Goal: Task Accomplishment & Management: Manage account settings

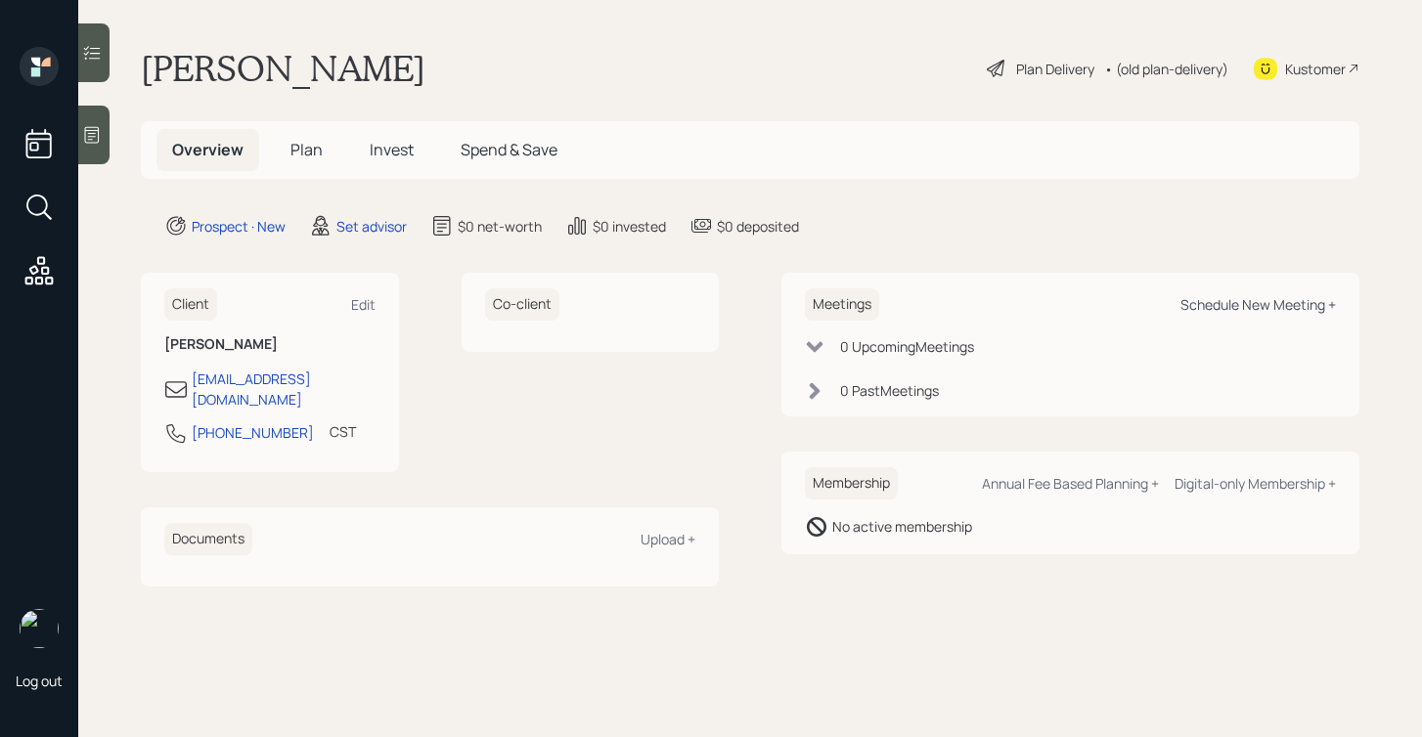
click at [1236, 300] on div "Schedule New Meeting +" at bounding box center [1257, 304] width 155 height 19
select select "round-robin"
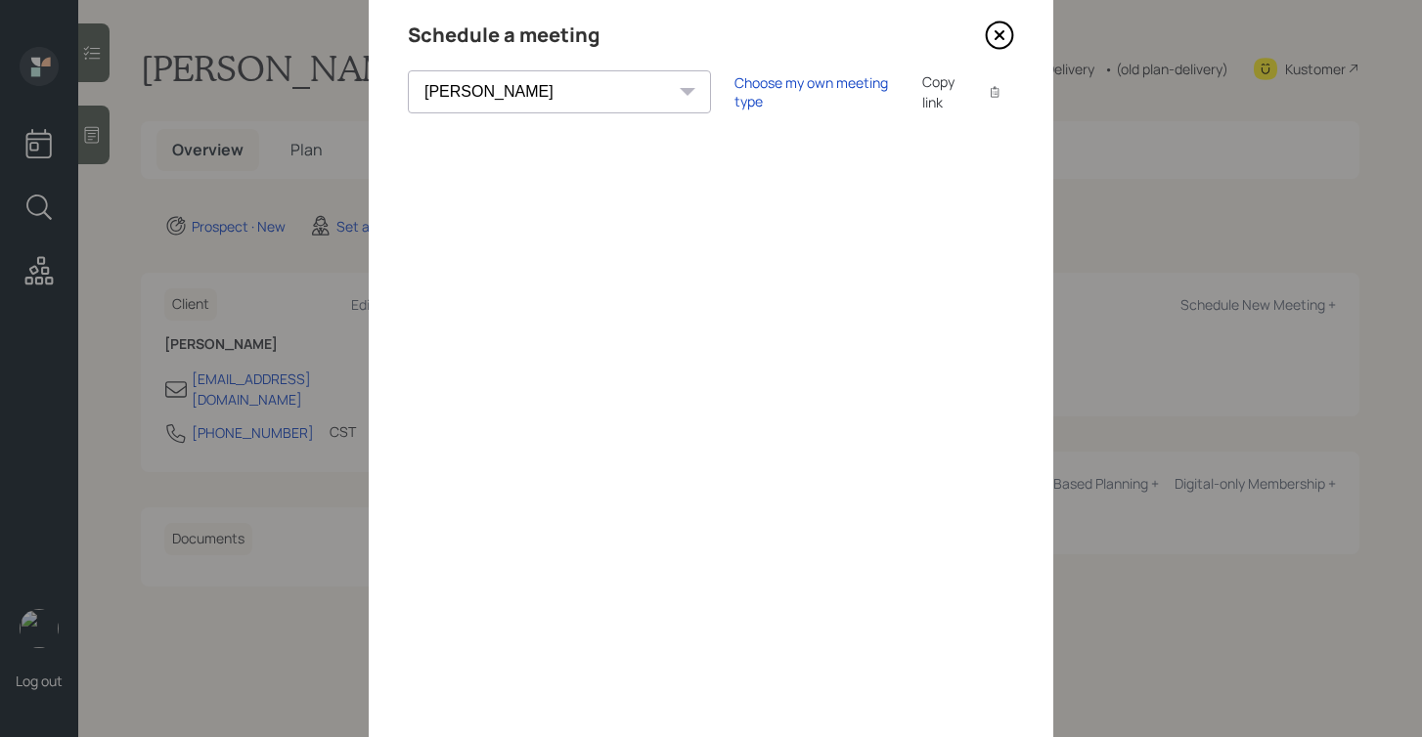
scroll to position [42, 0]
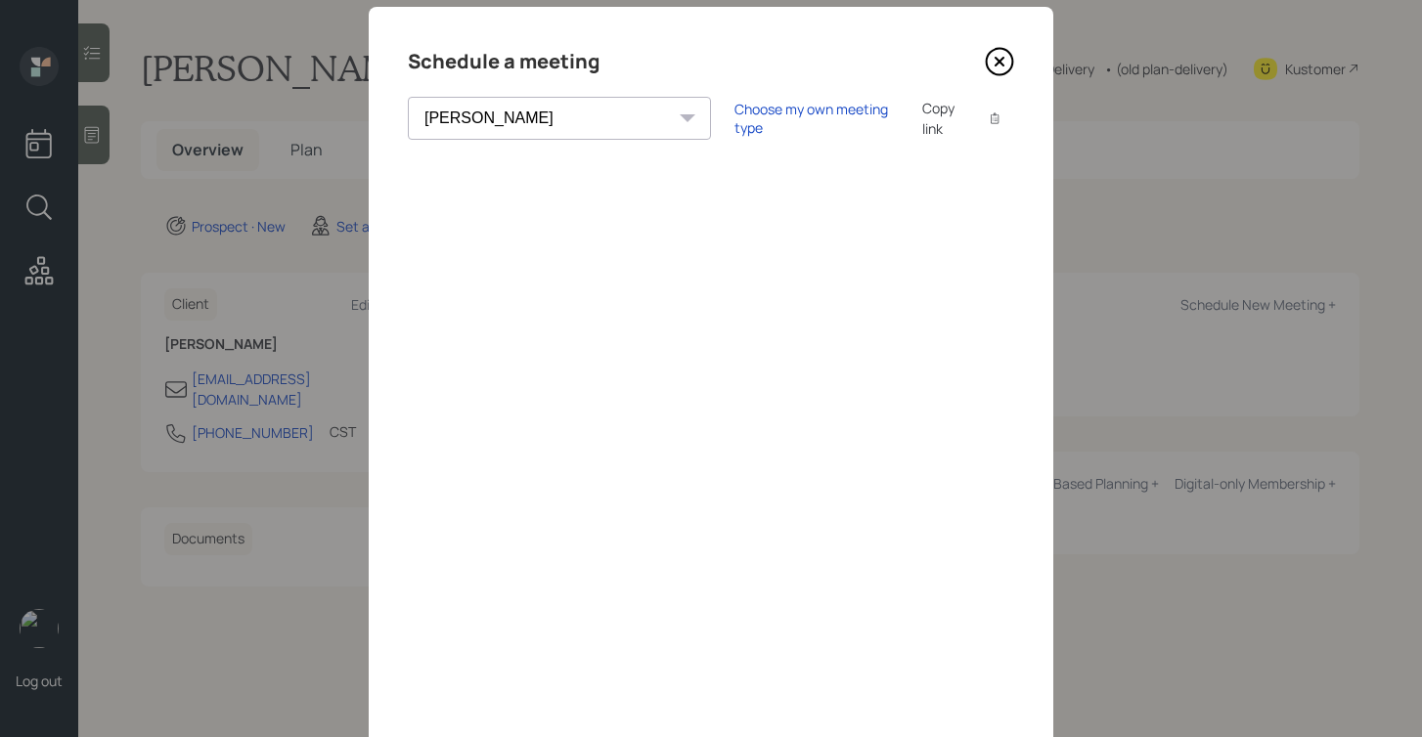
click at [1004, 65] on icon at bounding box center [999, 61] width 29 height 29
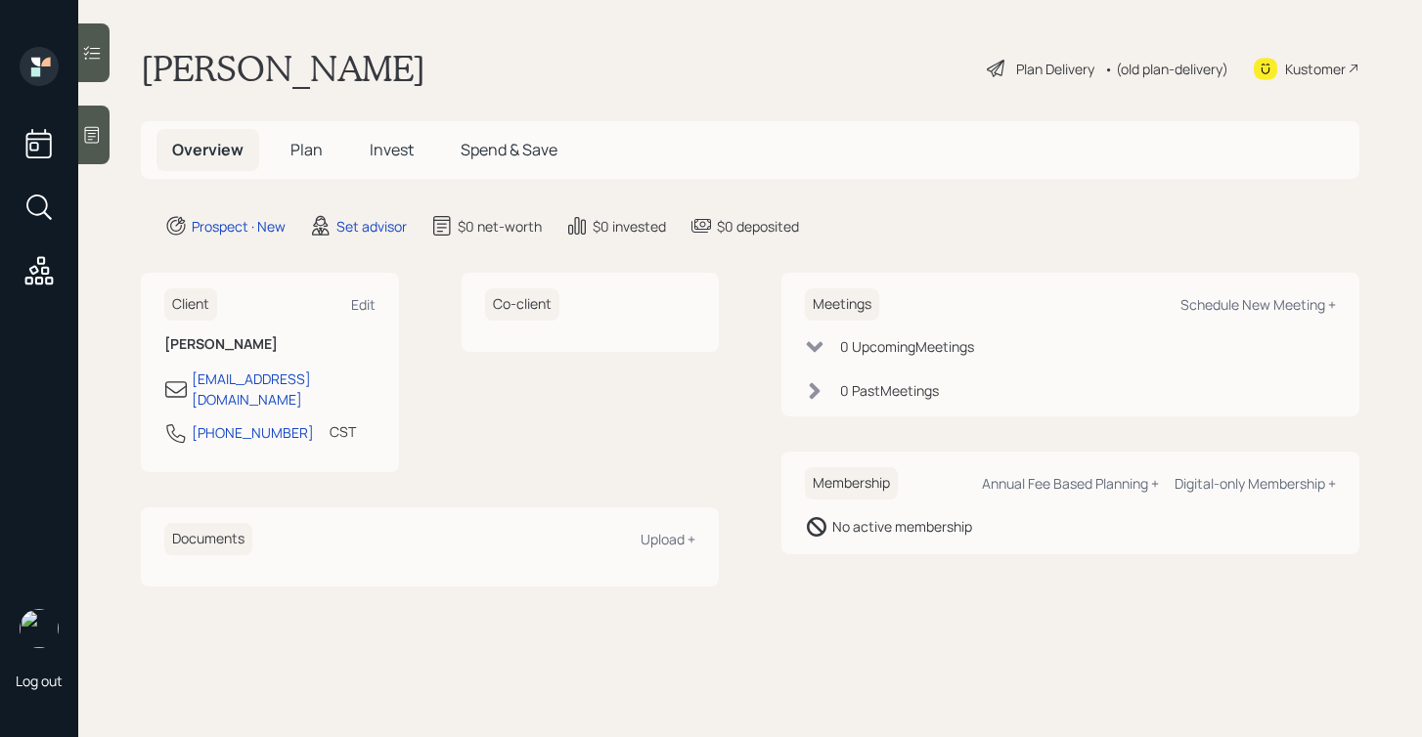
click at [95, 151] on div at bounding box center [93, 135] width 31 height 59
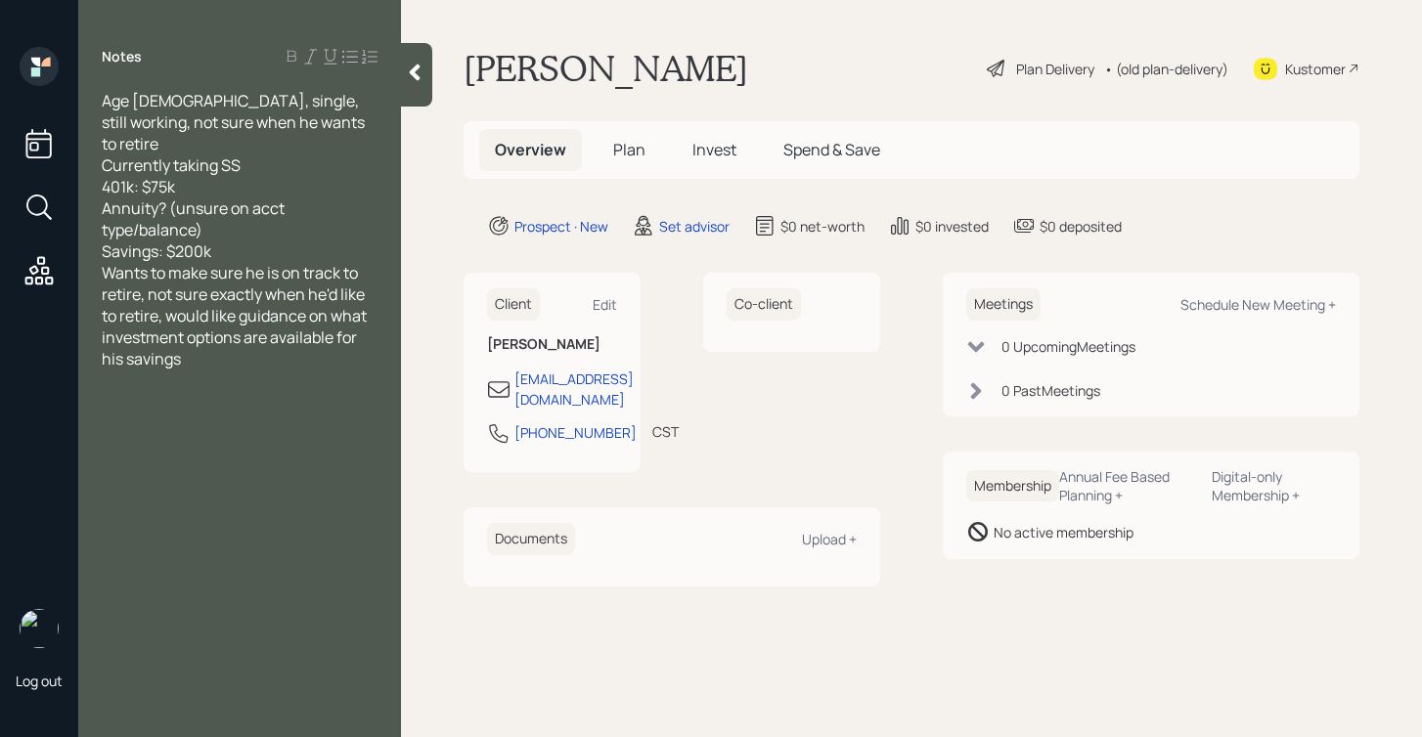
click at [301, 241] on div "Savings: $200k" at bounding box center [240, 252] width 276 height 22
click at [407, 52] on div at bounding box center [416, 75] width 31 height 64
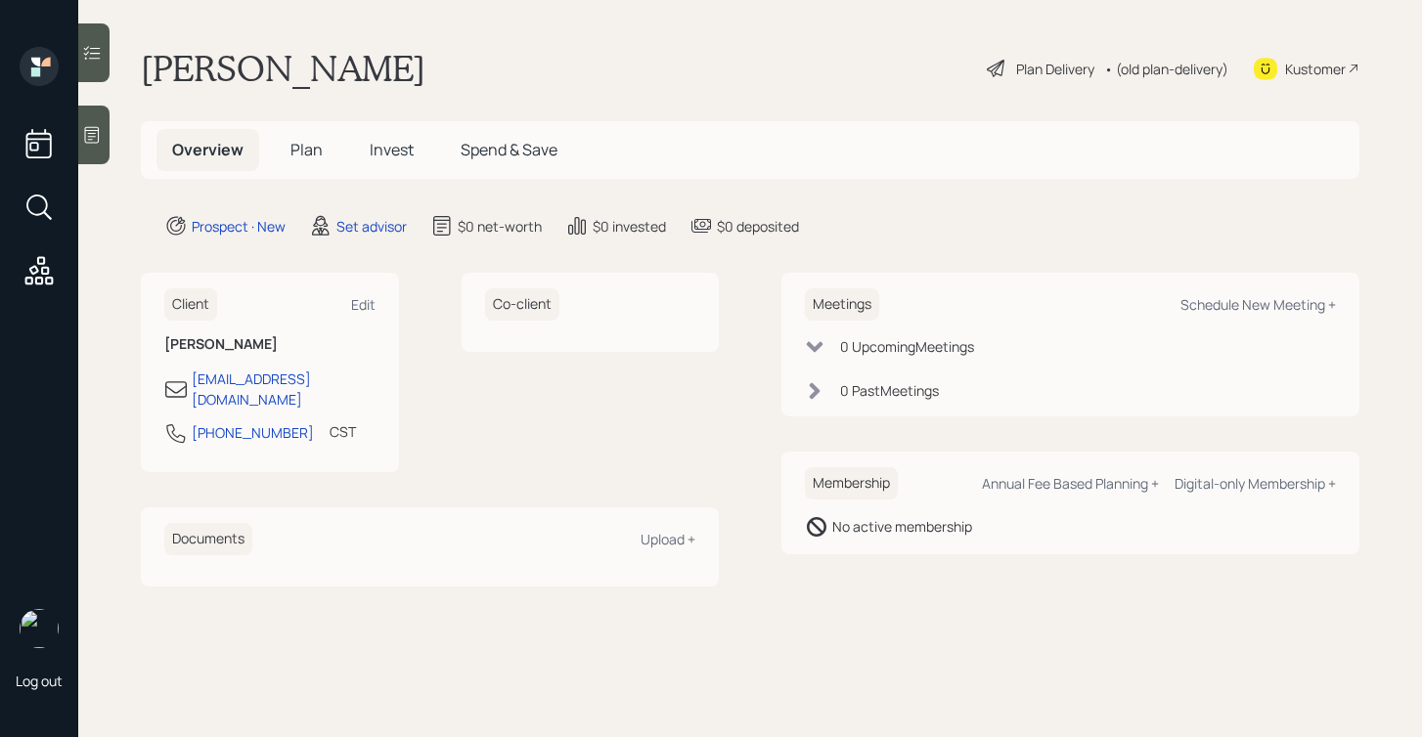
click at [90, 139] on icon at bounding box center [92, 135] width 15 height 17
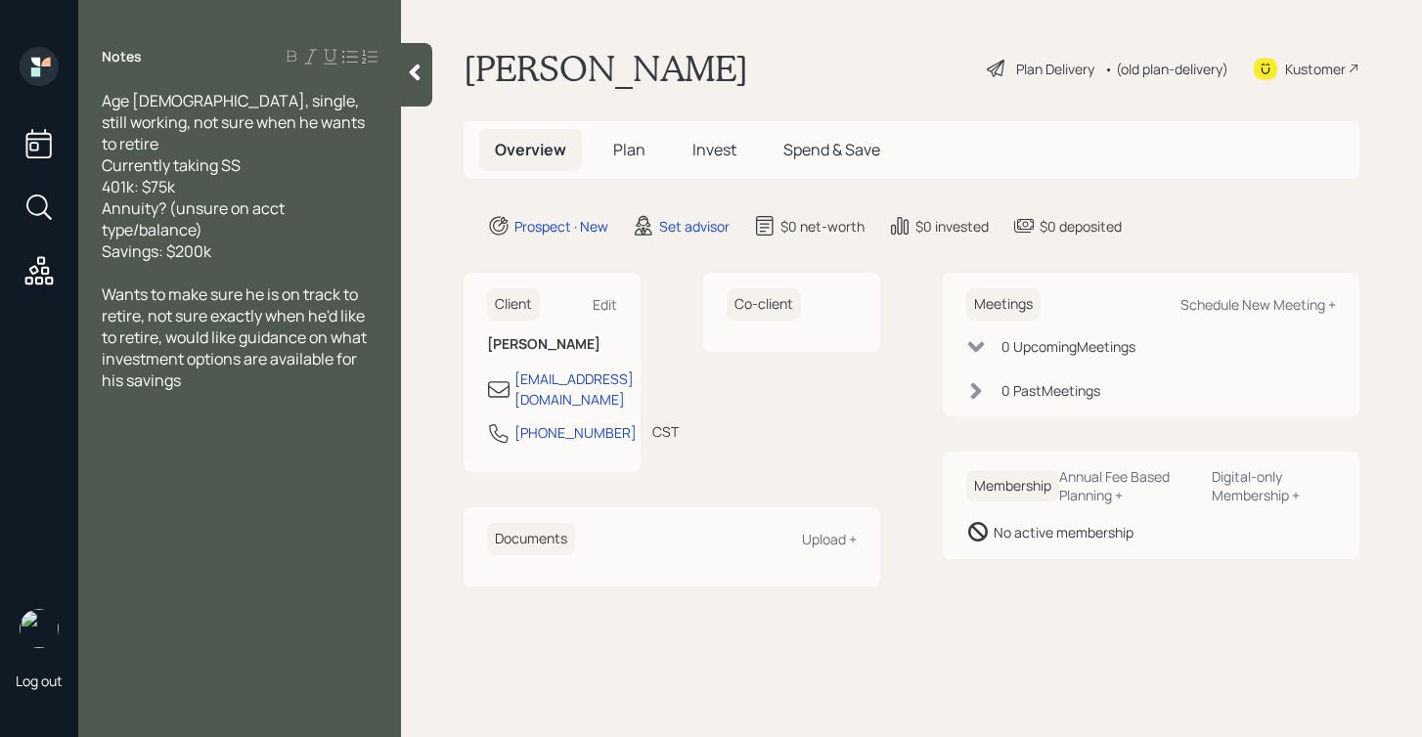
click at [413, 85] on div at bounding box center [416, 75] width 31 height 64
